Goal: Task Accomplishment & Management: Complete application form

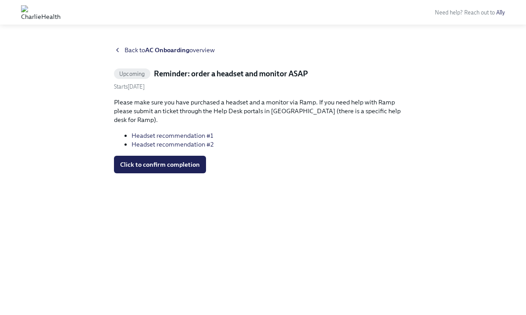
click at [60, 14] on img at bounding box center [40, 12] width 39 height 14
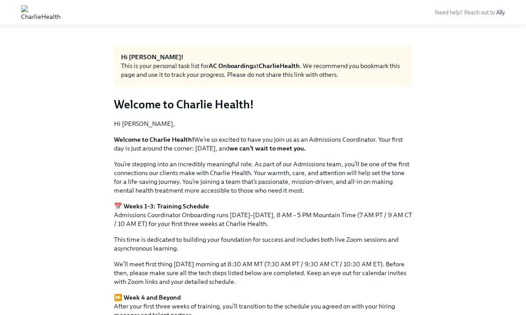
click at [60, 13] on img at bounding box center [40, 12] width 39 height 14
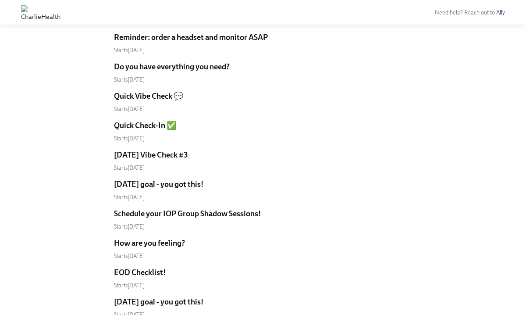
scroll to position [541, 0]
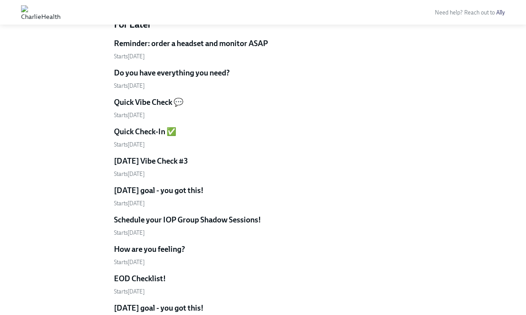
click at [195, 72] on h5 "Do you have everything you need?" at bounding box center [172, 72] width 116 height 11
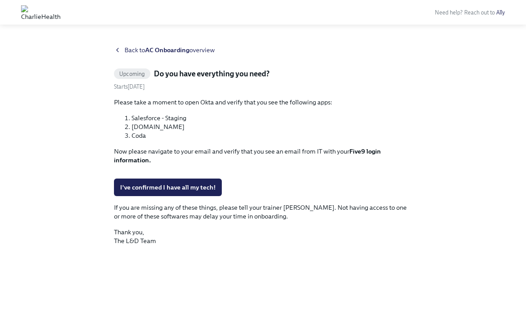
click at [165, 50] on strong "AC Onboarding" at bounding box center [167, 50] width 44 height 8
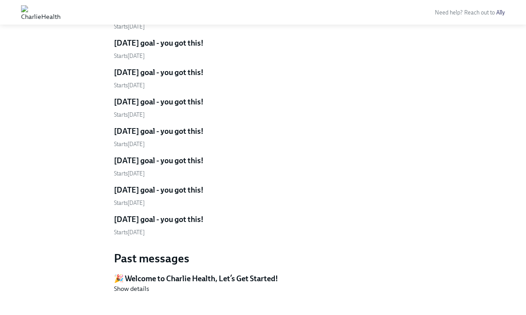
scroll to position [1670, 0]
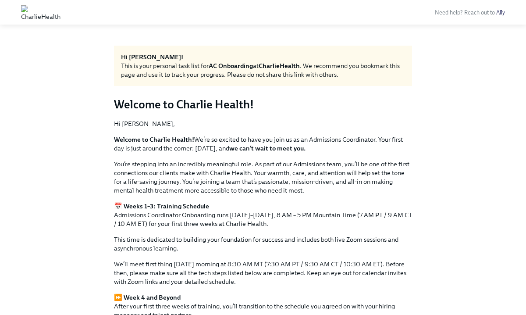
click at [60, 14] on img at bounding box center [40, 12] width 39 height 14
click at [60, 15] on img at bounding box center [40, 12] width 39 height 14
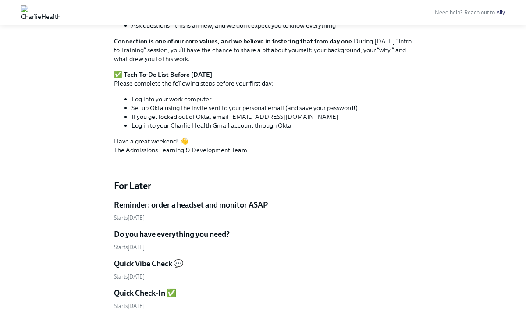
scroll to position [379, 0]
